Goal: Transaction & Acquisition: Purchase product/service

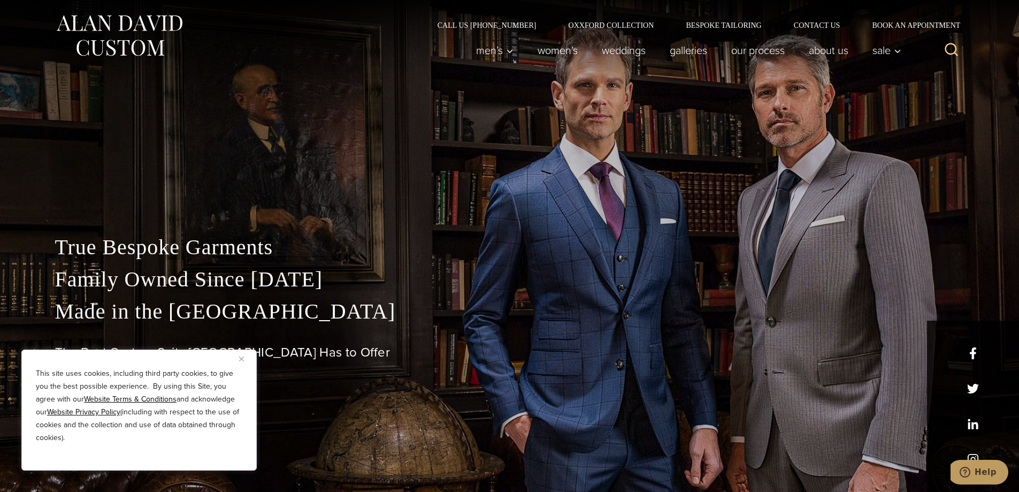
click at [203, 253] on p "True Bespoke Garments Family Owned Since 1913 Made in the United States" at bounding box center [509, 279] width 909 height 96
click at [203, 254] on p "True Bespoke Garments Family Owned Since 1913 Made in the United States" at bounding box center [509, 279] width 909 height 96
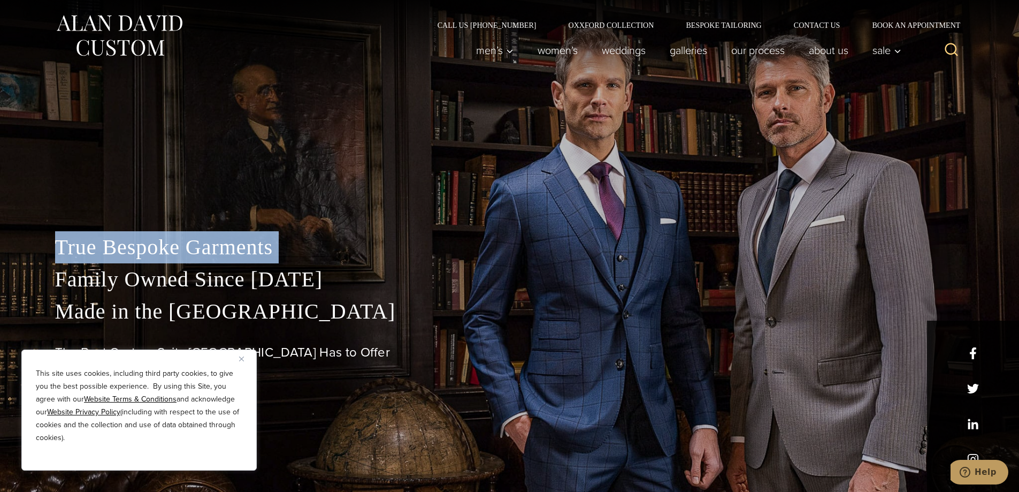
click at [203, 254] on p "True Bespoke Garments Family Owned Since 1913 Made in the United States" at bounding box center [509, 279] width 909 height 96
click at [205, 254] on p "True Bespoke Garments Family Owned Since 1913 Made in the United States" at bounding box center [509, 279] width 909 height 96
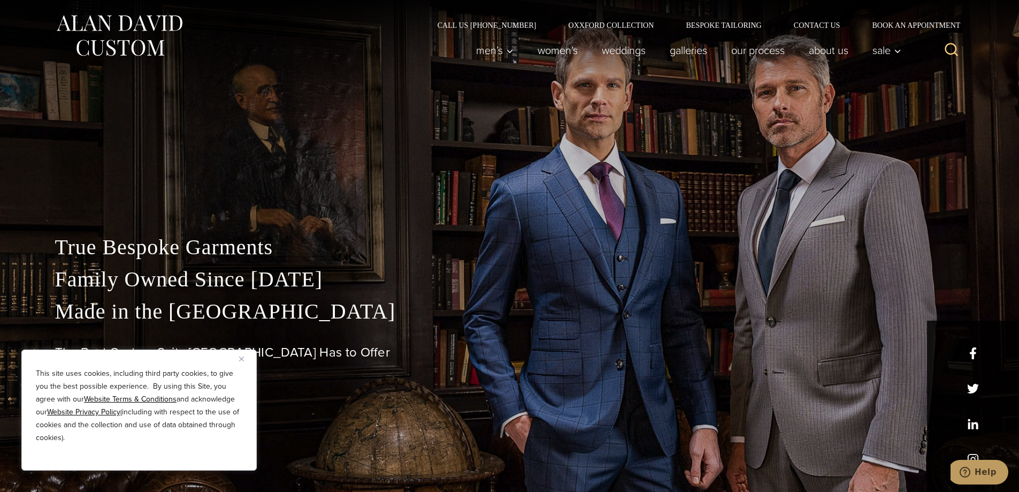
click at [218, 294] on p "True Bespoke Garments Family Owned Since 1913 Made in the United States" at bounding box center [509, 279] width 909 height 96
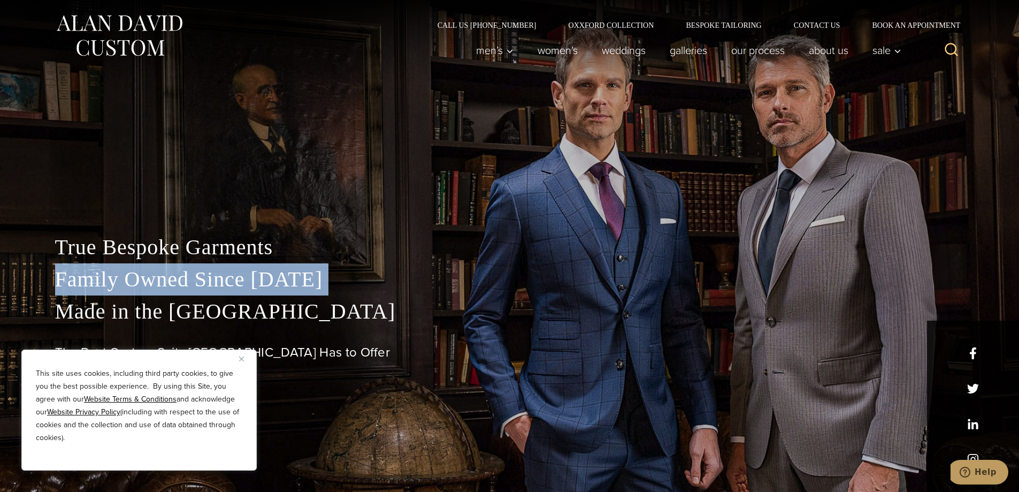
click at [218, 294] on p "True Bespoke Garments Family Owned Since 1913 Made in the United States" at bounding box center [509, 279] width 909 height 96
click at [229, 277] on p "True Bespoke Garments Family Owned Since 1913 Made in the United States" at bounding box center [509, 279] width 909 height 96
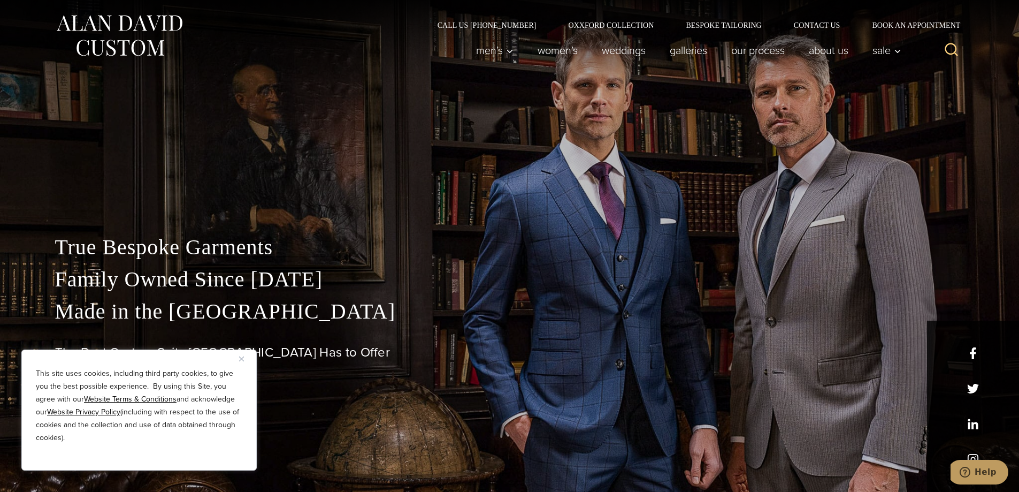
click at [234, 246] on p "True Bespoke Garments Family Owned Since 1913 Made in the United States" at bounding box center [509, 279] width 909 height 96
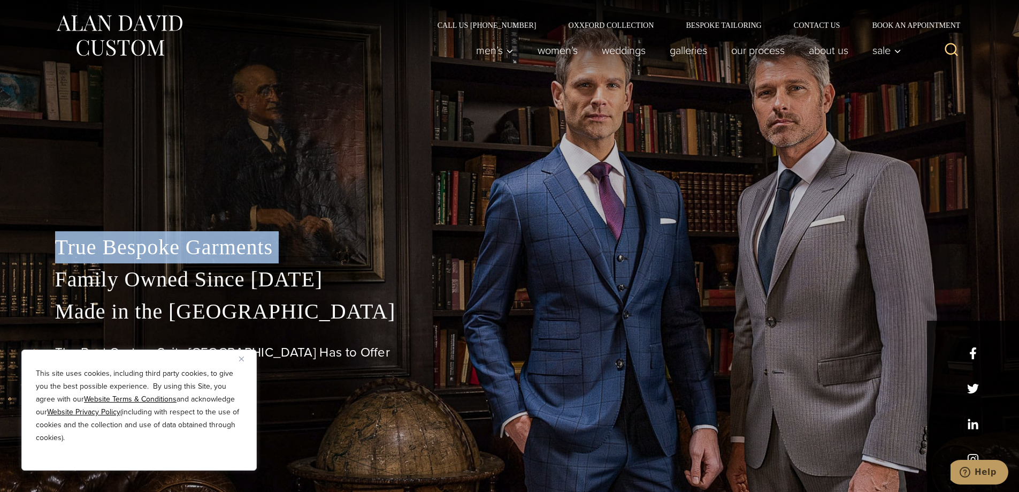
click at [234, 246] on p "True Bespoke Garments Family Owned Since 1913 Made in the United States" at bounding box center [509, 279] width 909 height 96
click at [264, 242] on p "True Bespoke Garments Family Owned Since 1913 Made in the United States" at bounding box center [509, 279] width 909 height 96
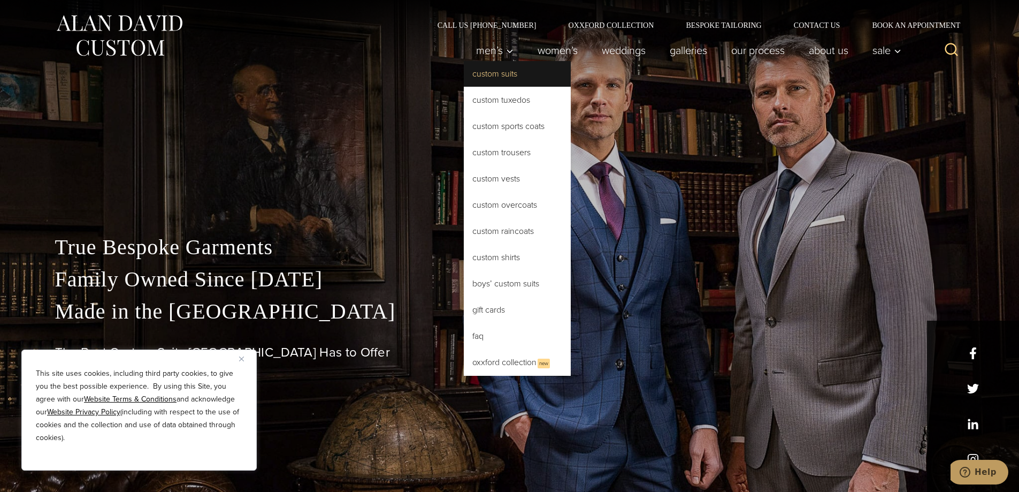
click at [513, 82] on link "Custom Suits" at bounding box center [517, 74] width 107 height 26
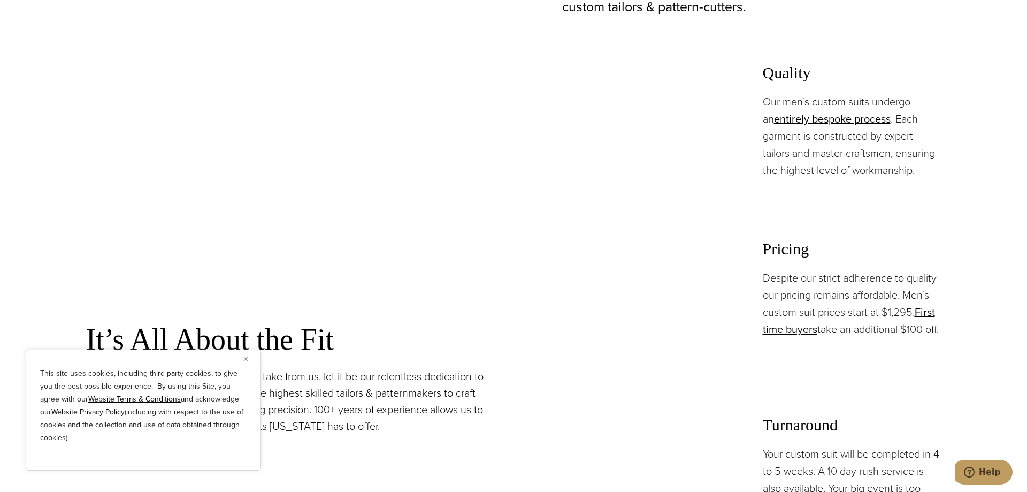
scroll to position [695, 0]
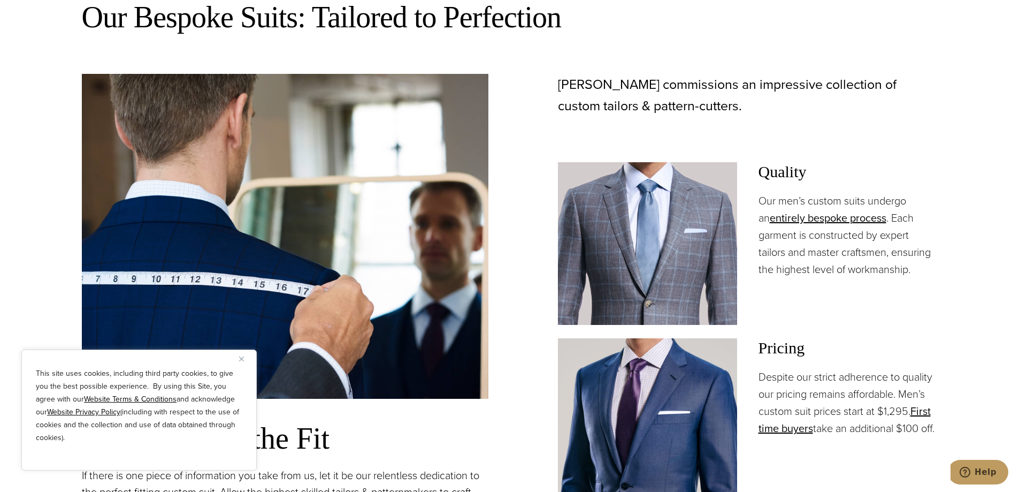
click at [520, 169] on div "It’s All About the Fit If there is one piece of information you take from us, l…" at bounding box center [510, 375] width 856 height 603
